Goal: Check status: Check status

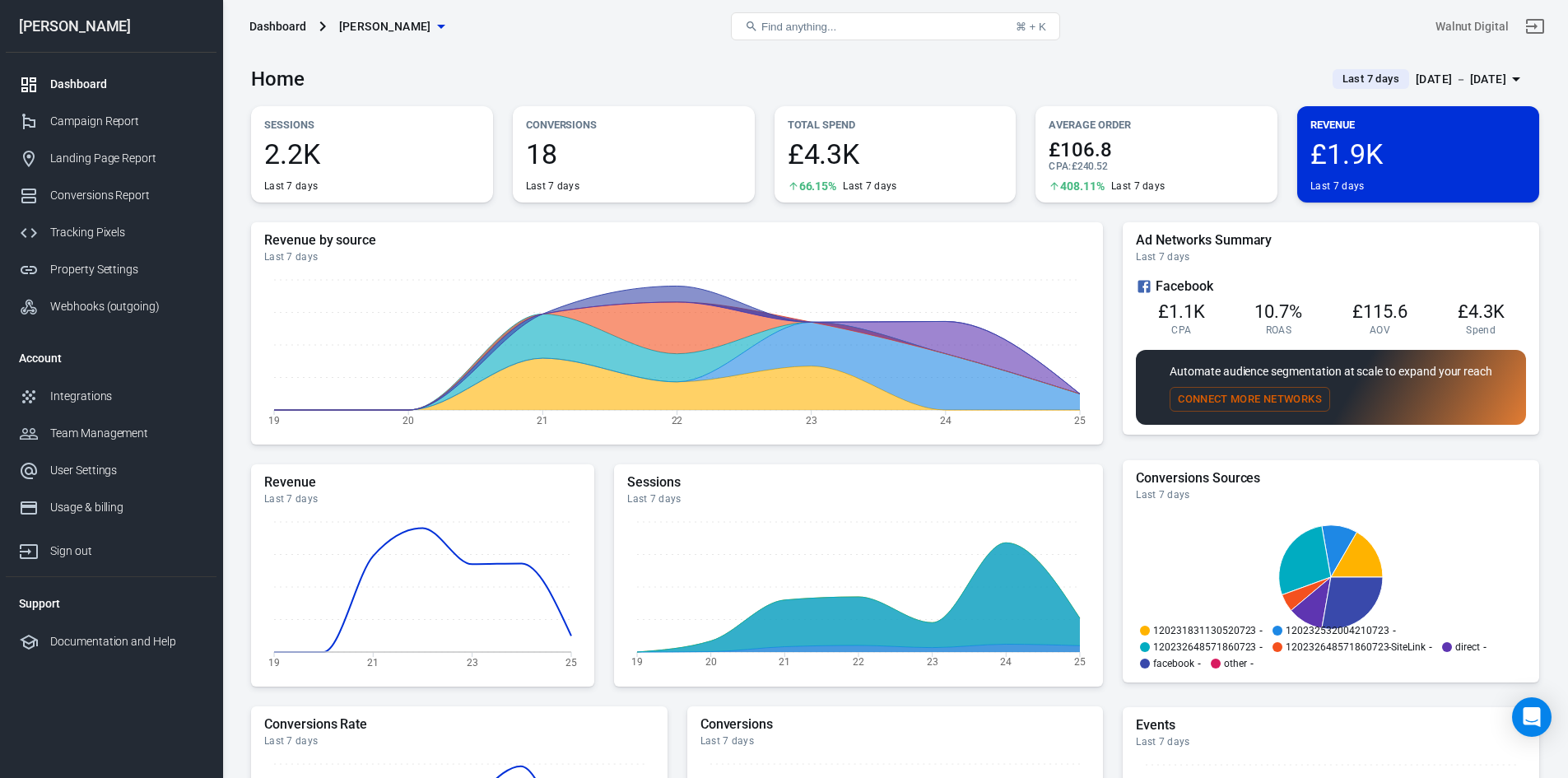
click at [1341, 77] on span "Last 7 days" at bounding box center [1371, 79] width 70 height 17
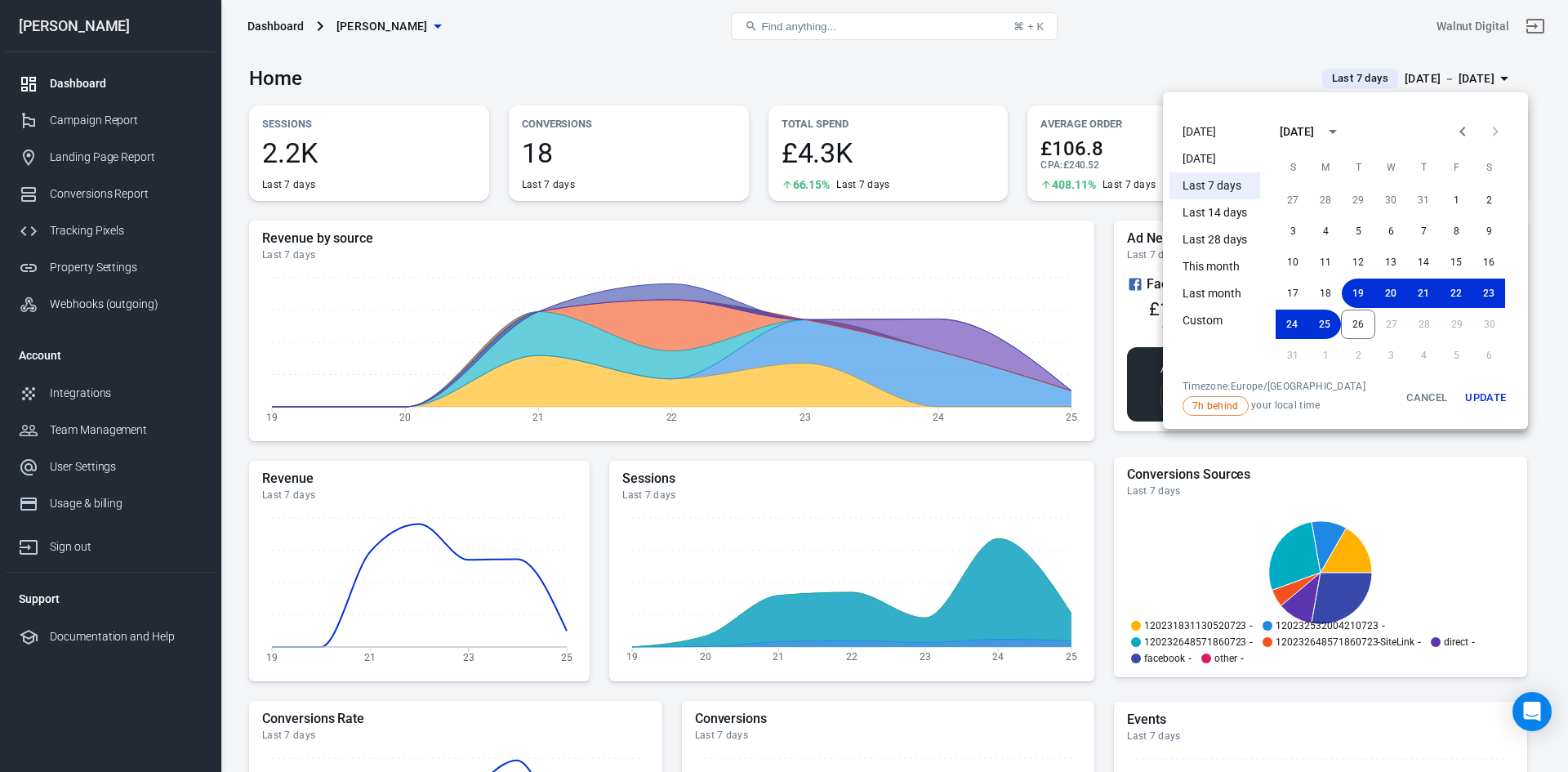
click at [1212, 123] on li "[DATE]" at bounding box center [1215, 131] width 91 height 27
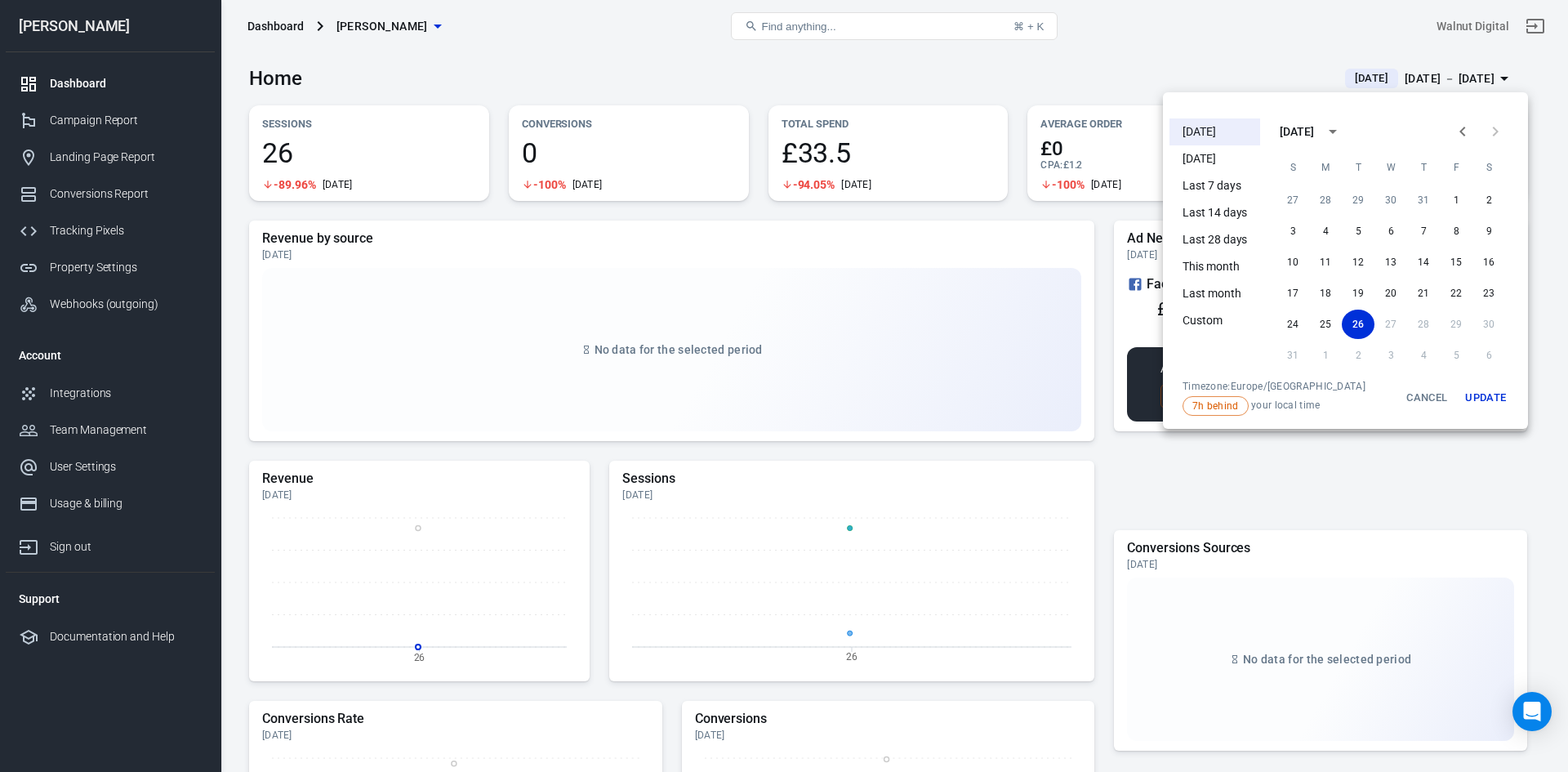
click at [1113, 81] on div at bounding box center [784, 386] width 1568 height 772
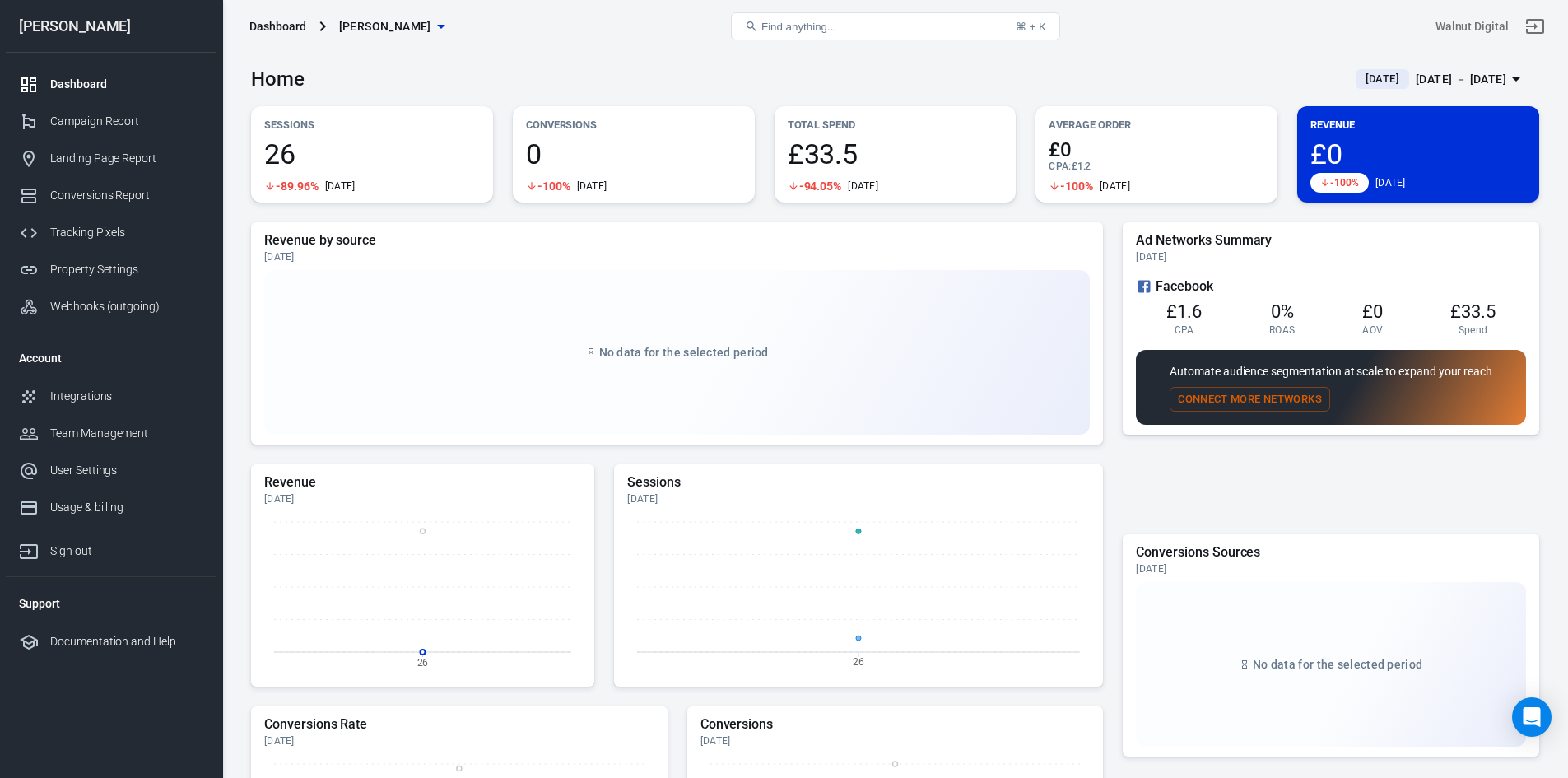
click at [1359, 74] on span "[DATE]" at bounding box center [1382, 79] width 47 height 17
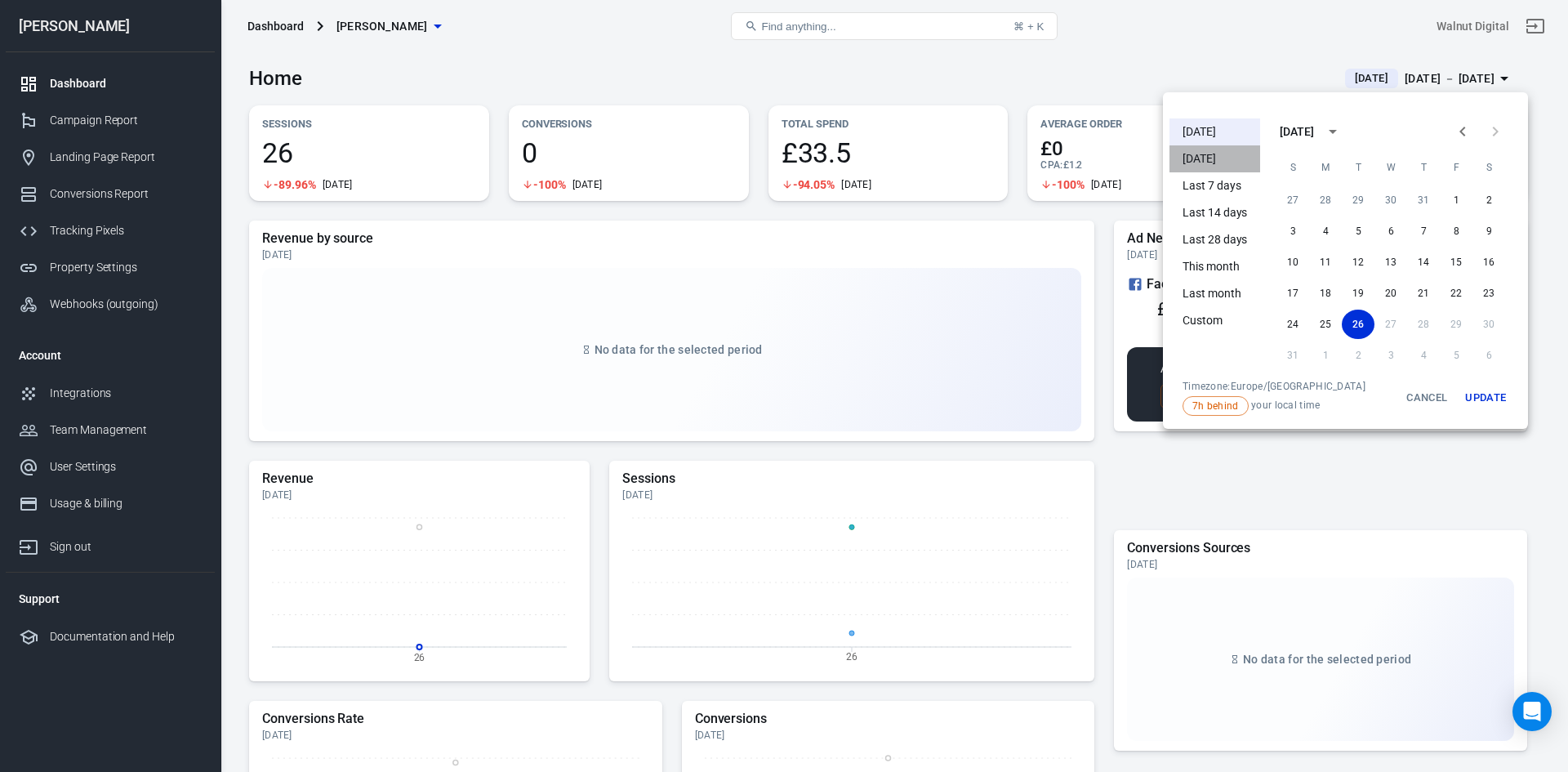
click at [1239, 152] on li "[DATE]" at bounding box center [1215, 159] width 91 height 27
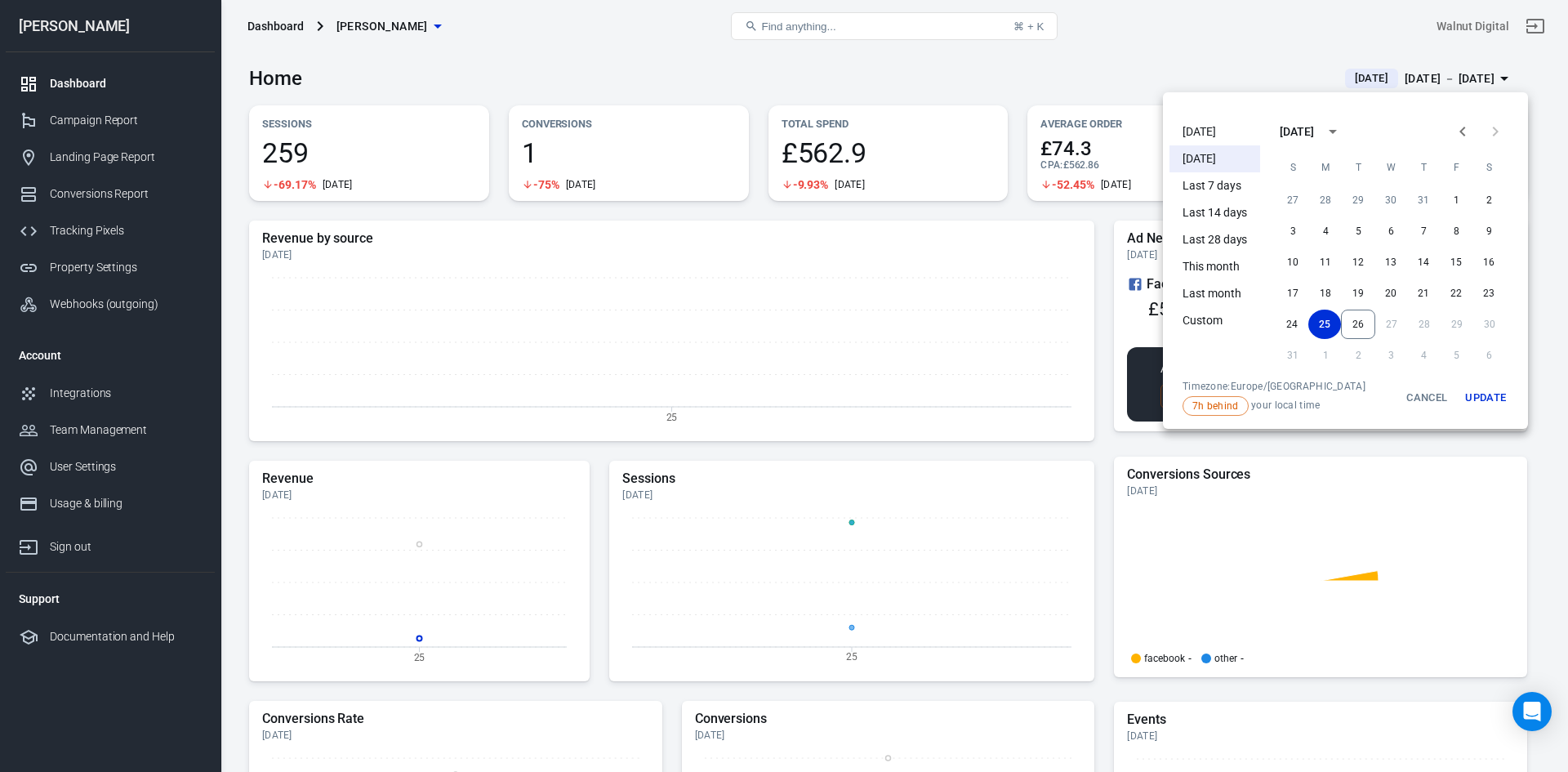
click at [1111, 73] on div at bounding box center [784, 386] width 1568 height 772
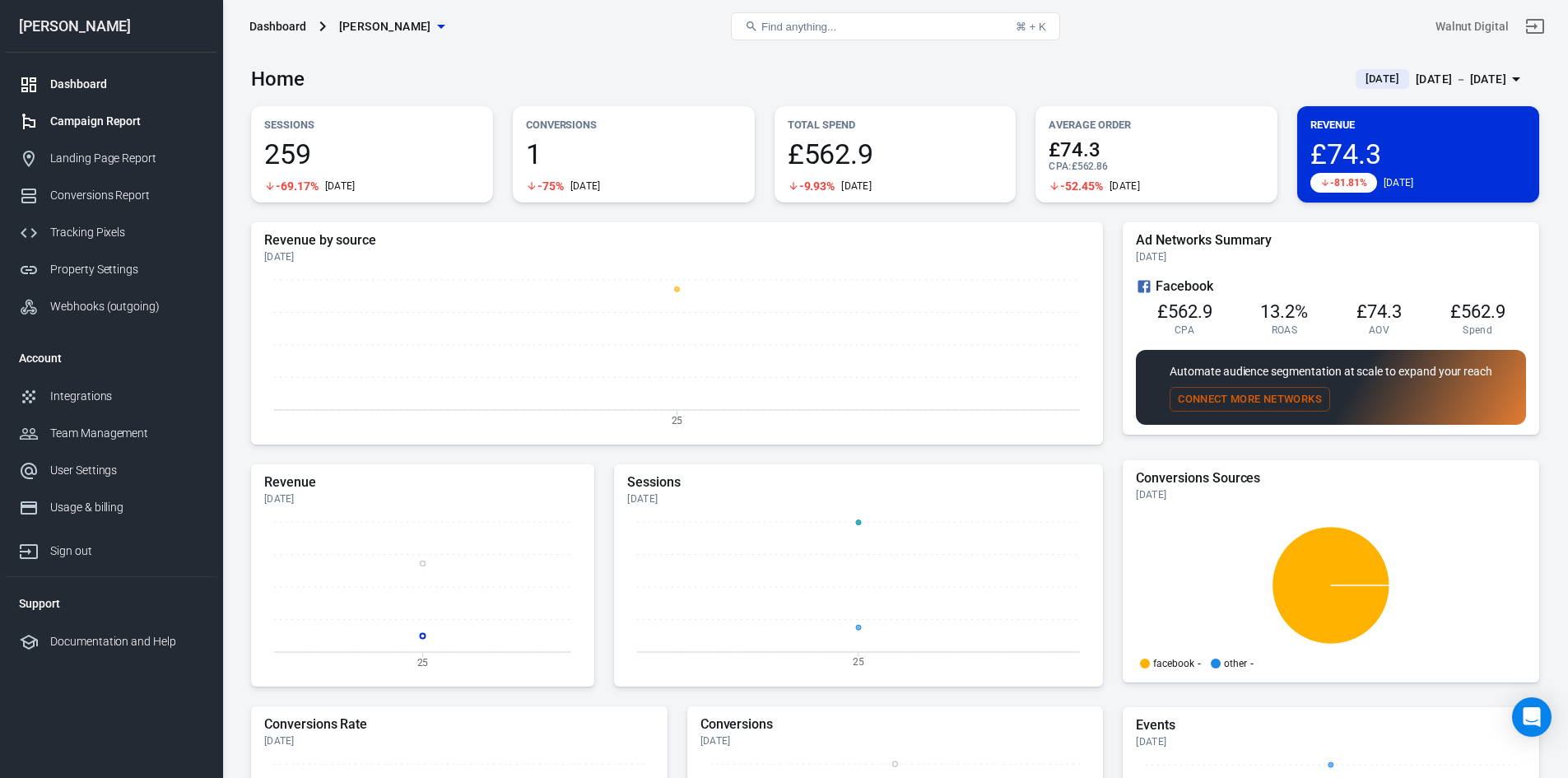
click at [97, 107] on link "Campaign Report" at bounding box center [111, 121] width 211 height 37
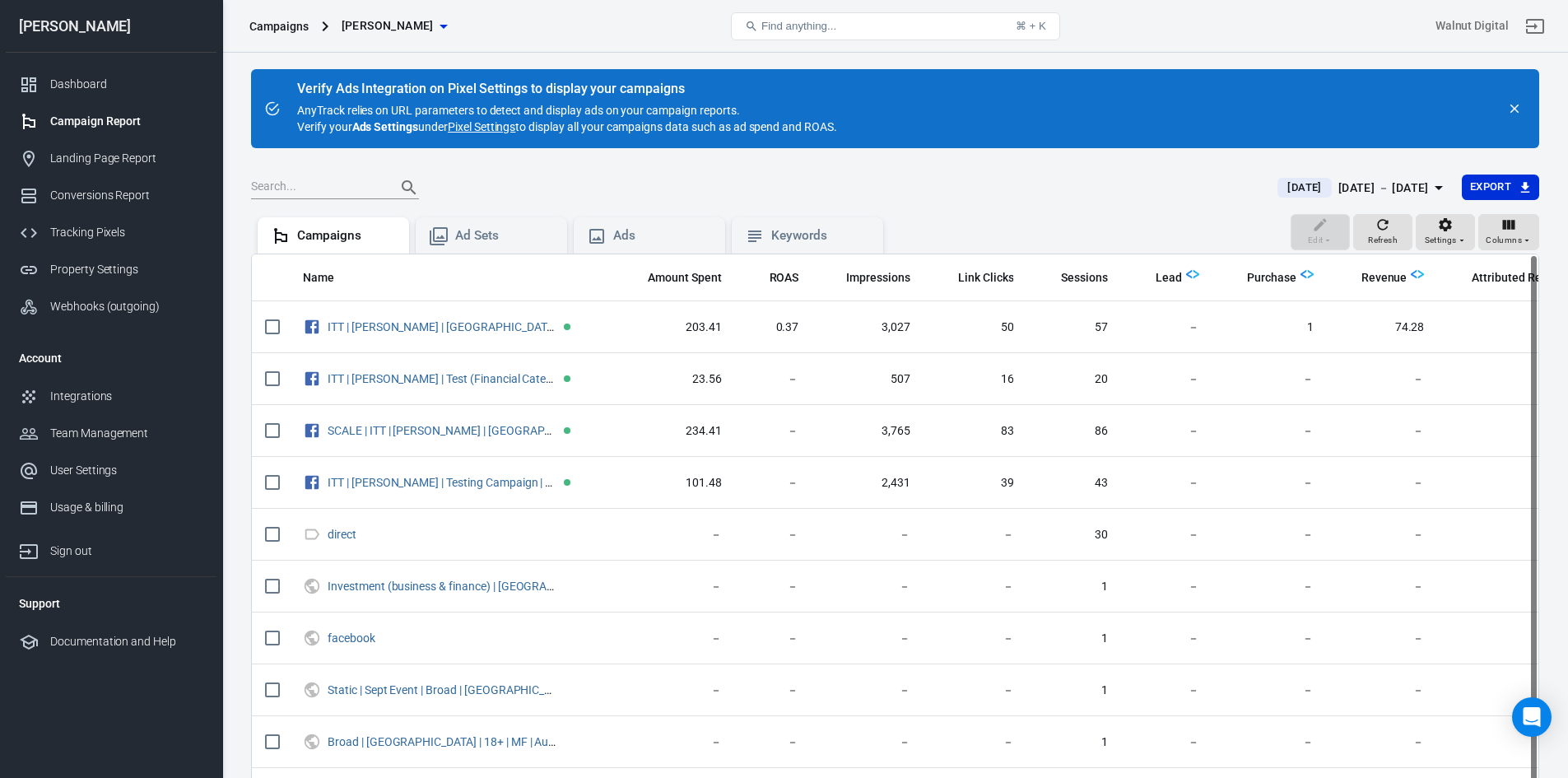
click at [1281, 186] on span "[DATE]" at bounding box center [1304, 188] width 47 height 17
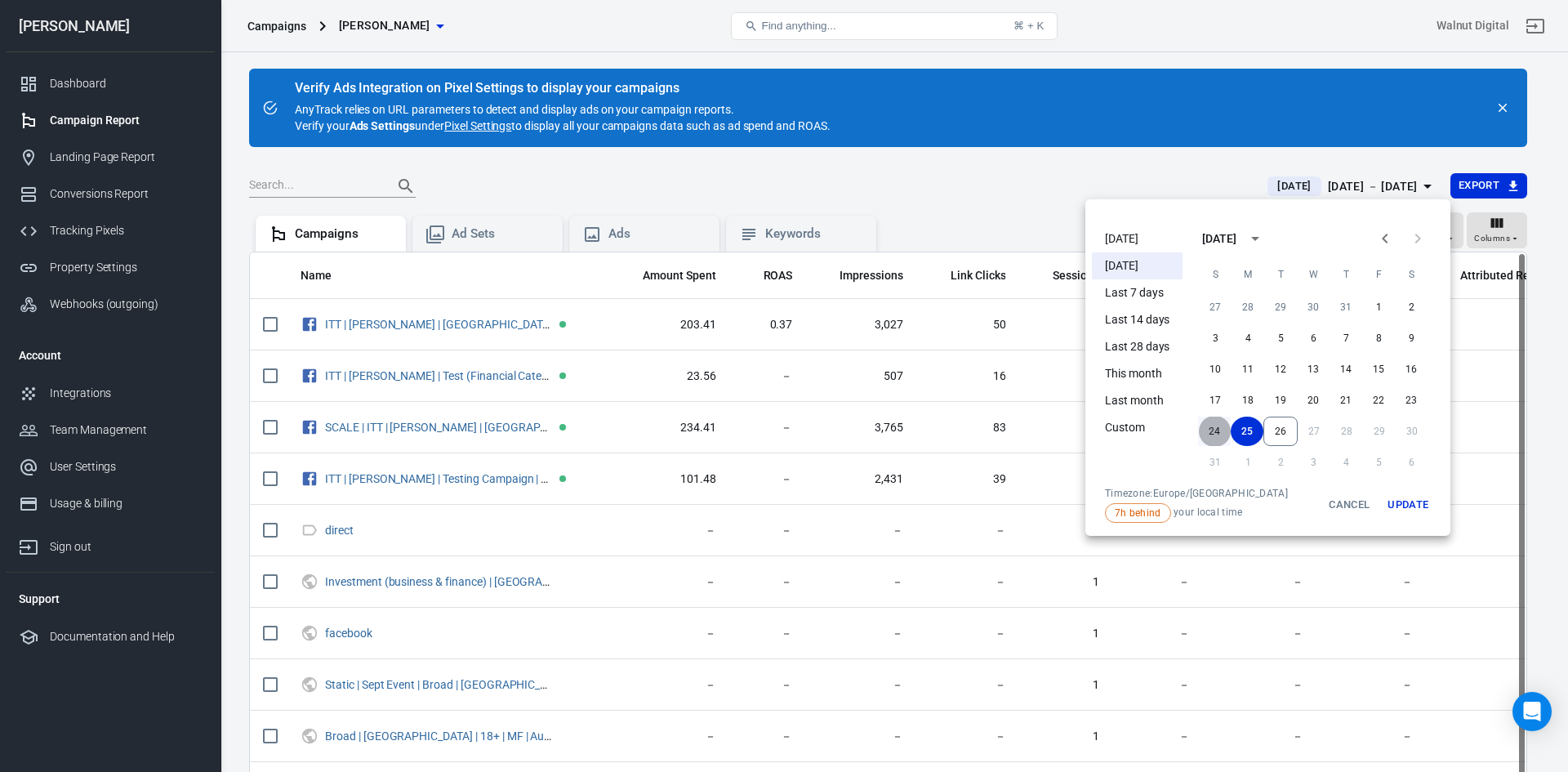
click at [1215, 429] on button "24" at bounding box center [1215, 431] width 33 height 30
click at [1219, 431] on button "24" at bounding box center [1215, 431] width 33 height 30
click at [1409, 497] on button "Update" at bounding box center [1407, 504] width 52 height 36
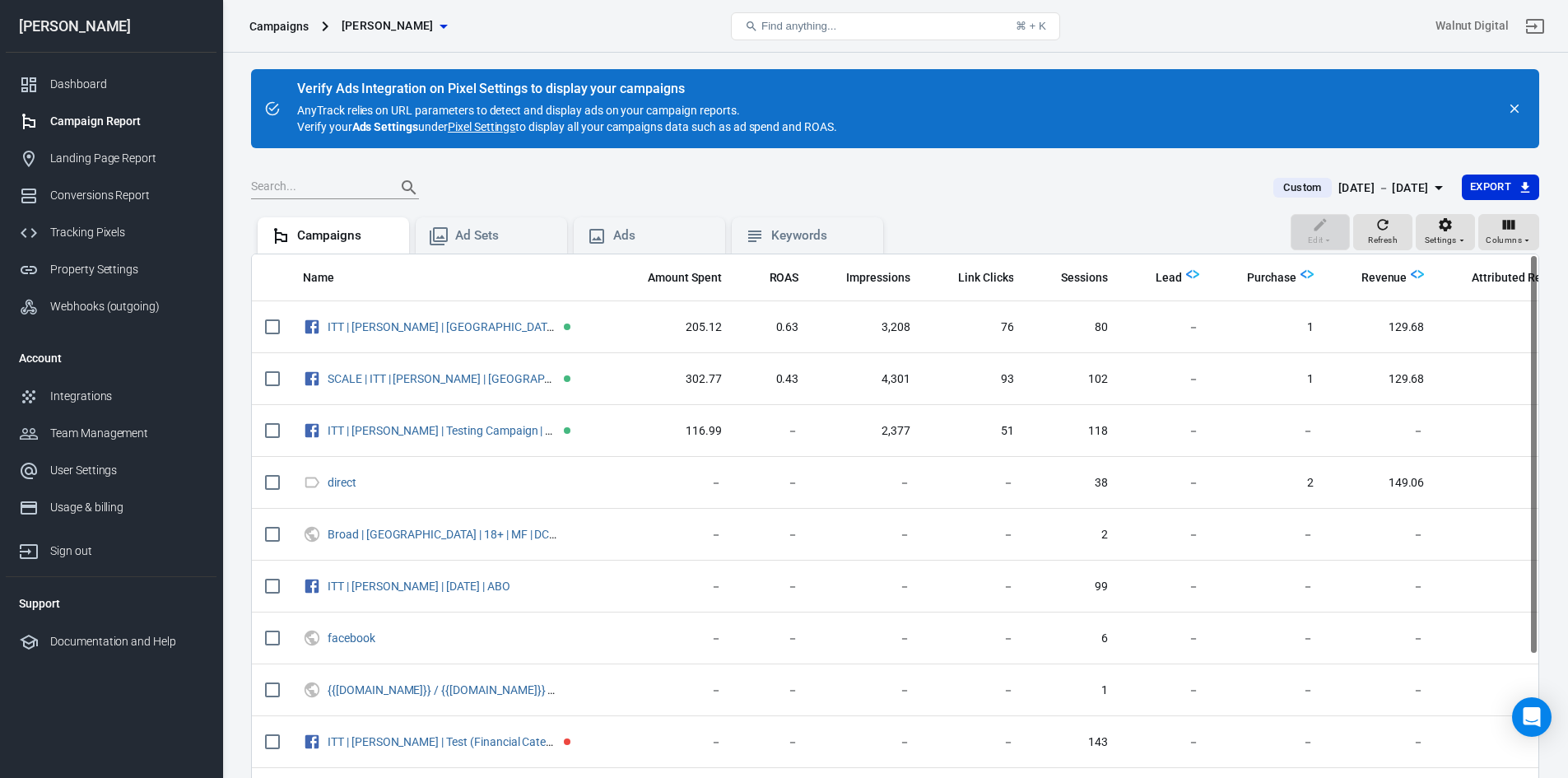
click at [1338, 182] on div "[DATE] － [DATE]" at bounding box center [1383, 188] width 91 height 21
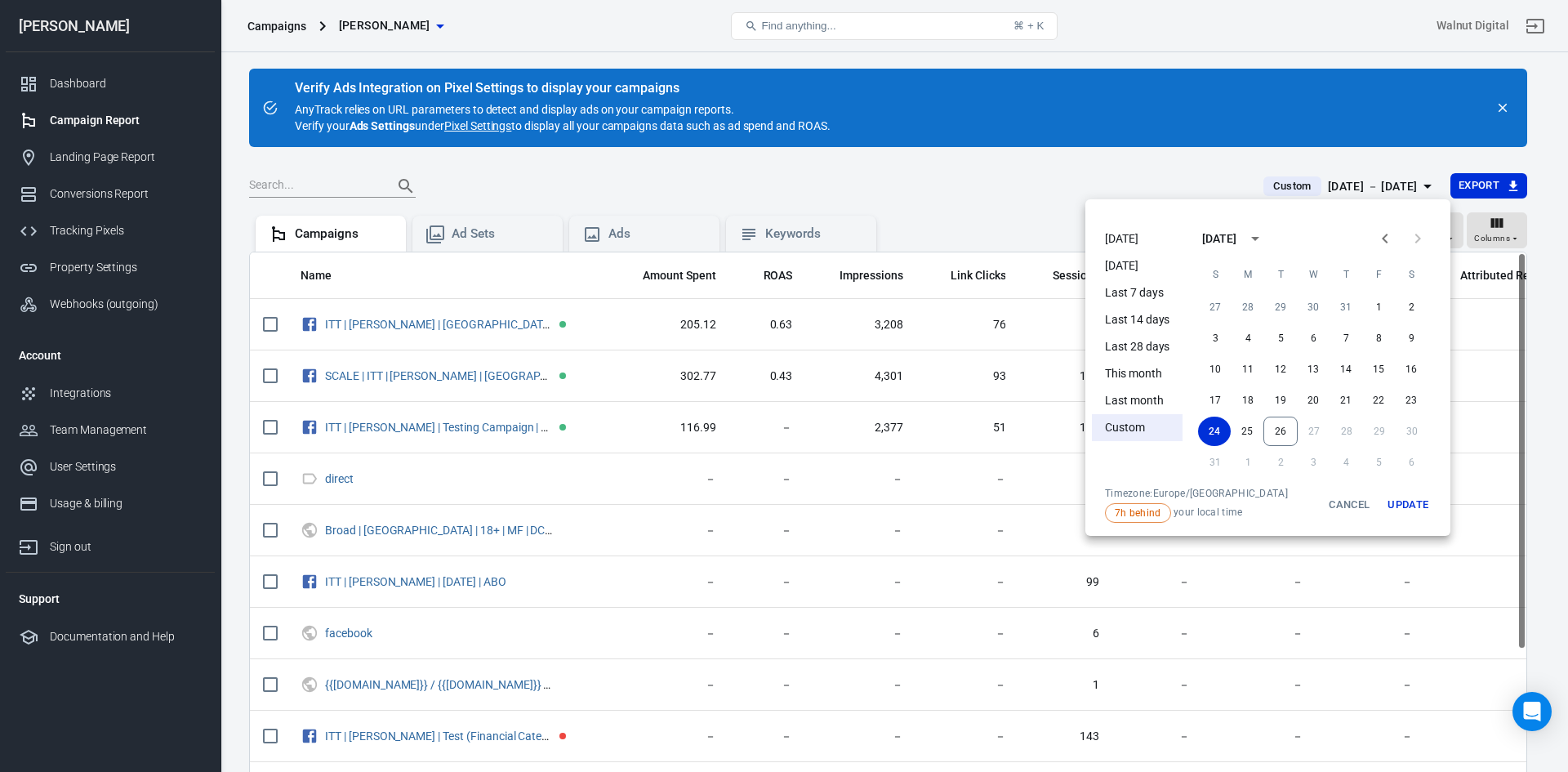
click at [1048, 181] on div at bounding box center [784, 386] width 1568 height 772
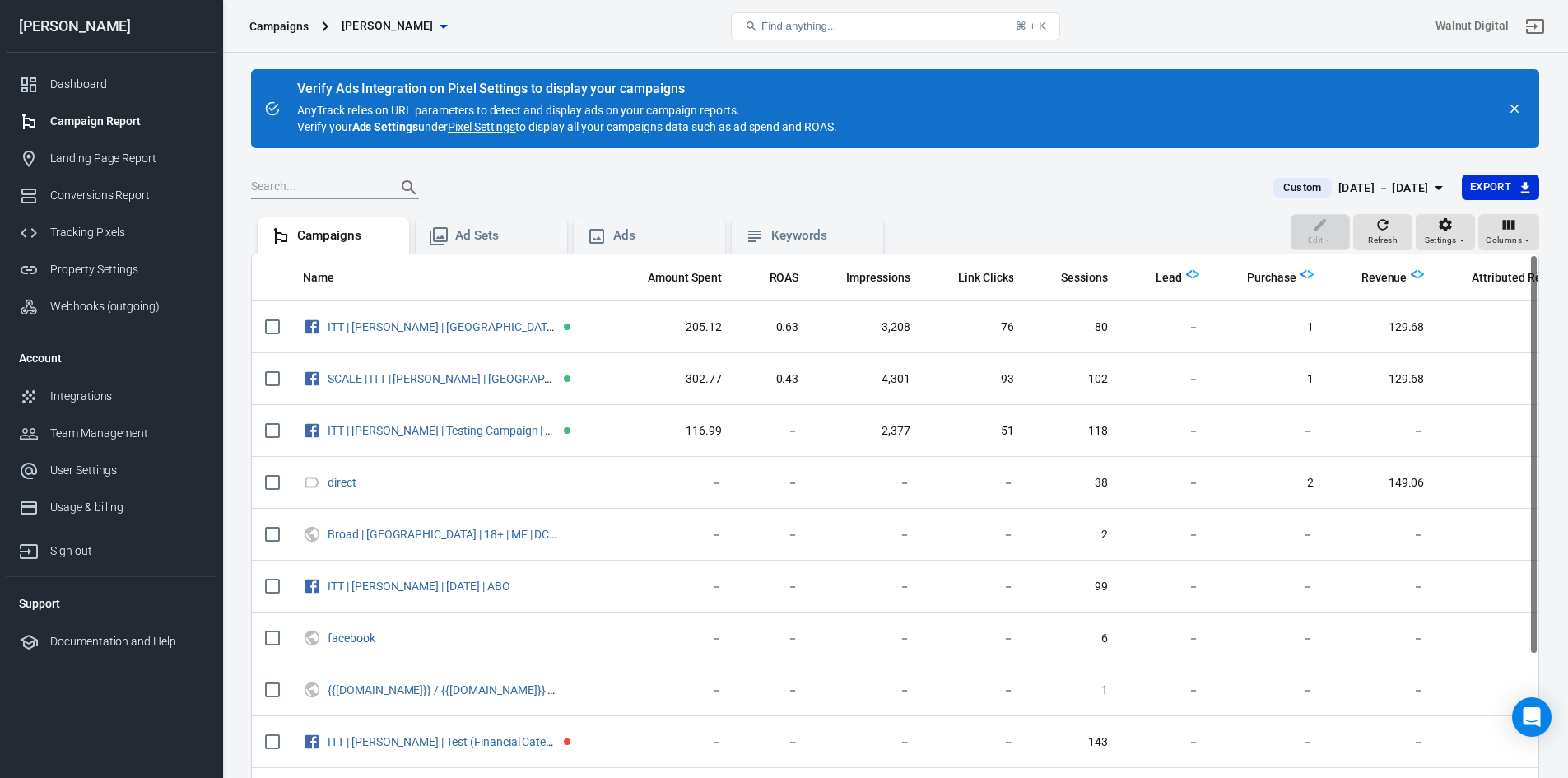
click at [1338, 188] on div "[DATE] － [DATE]" at bounding box center [1383, 188] width 91 height 21
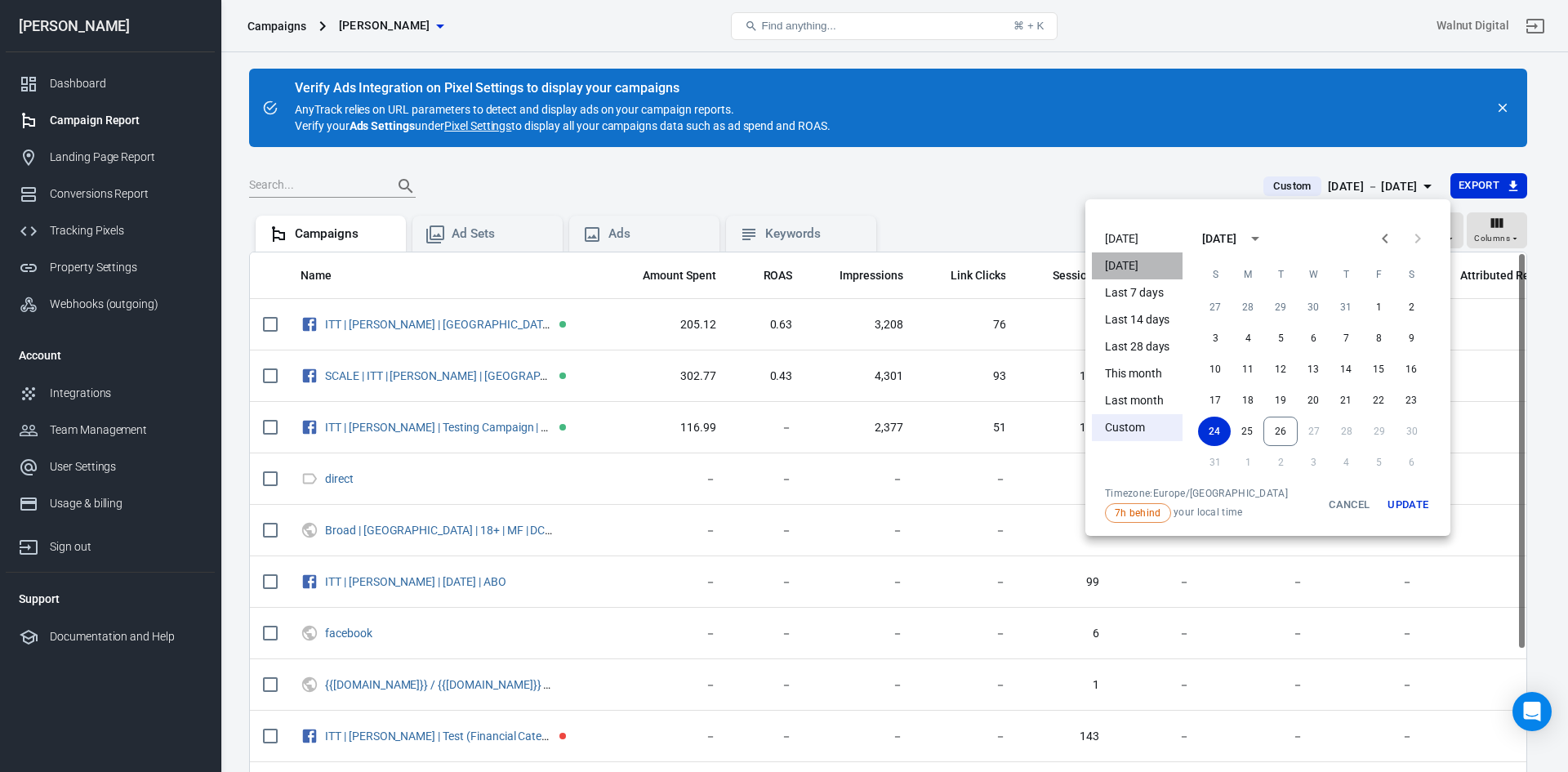
click at [1132, 269] on li "[DATE]" at bounding box center [1137, 266] width 91 height 27
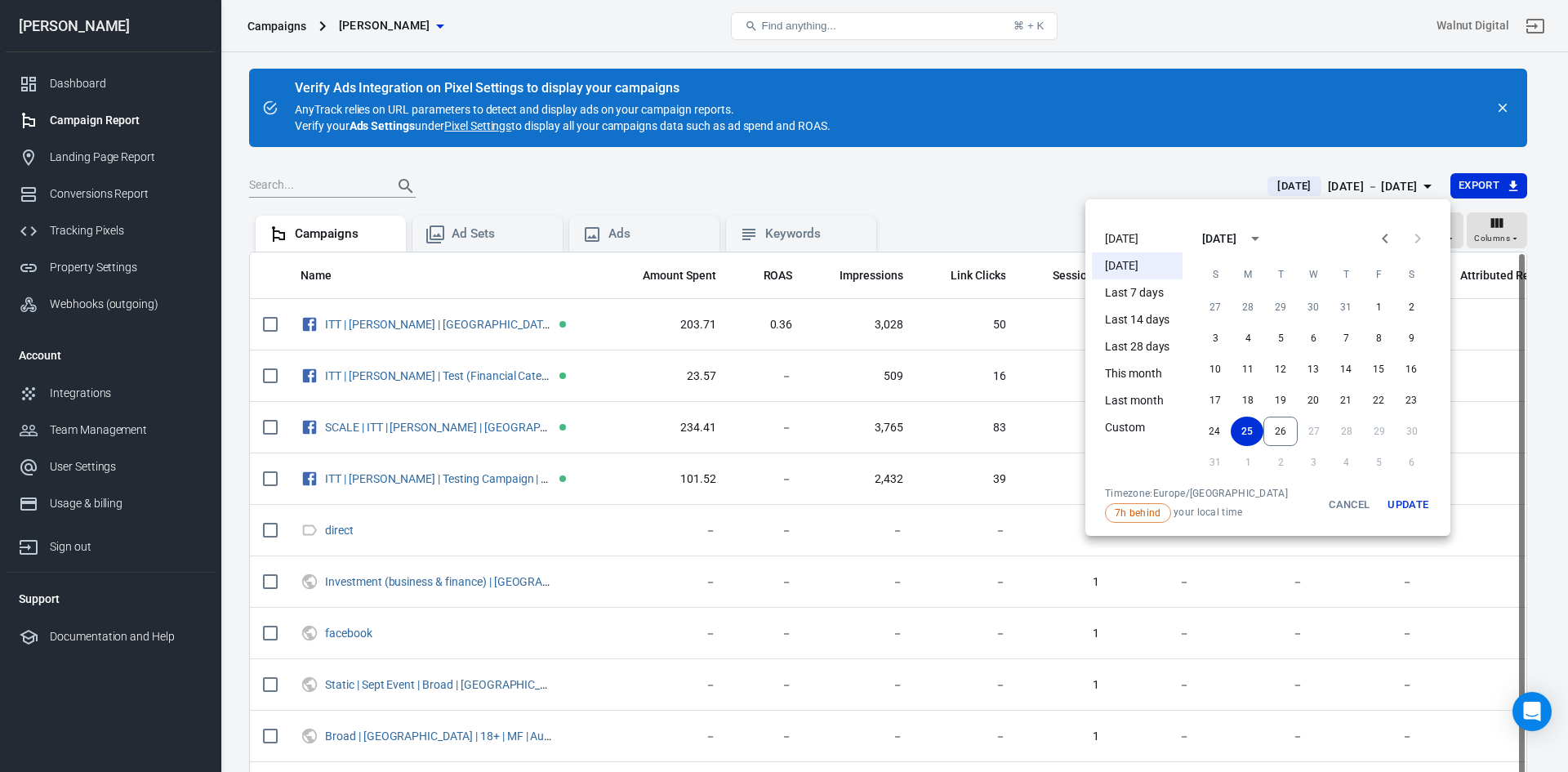
click at [978, 190] on div at bounding box center [784, 386] width 1568 height 772
